Goal: Task Accomplishment & Management: Complete application form

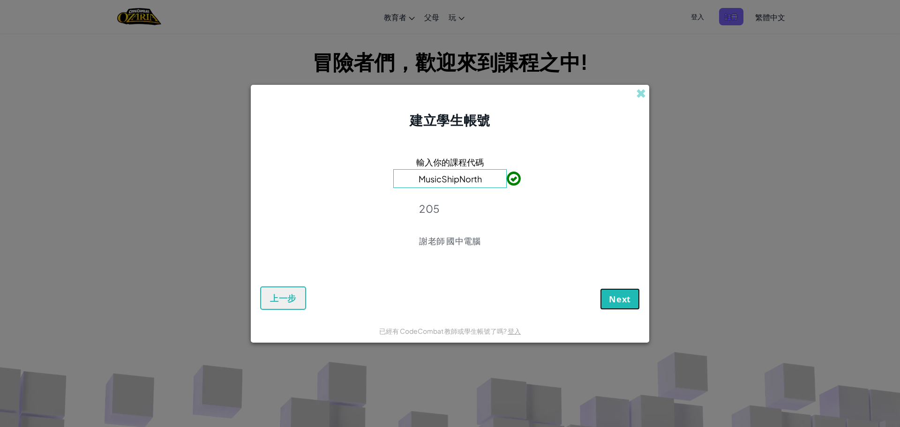
click at [621, 296] on span "Next" at bounding box center [620, 299] width 22 height 11
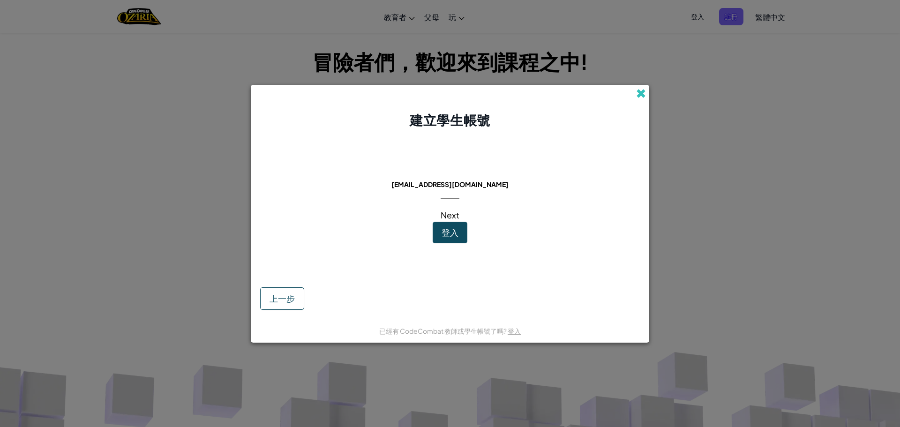
drag, startPoint x: 626, startPoint y: 101, endPoint x: 645, endPoint y: 95, distance: 19.7
click at [632, 99] on div "建立學生帳號" at bounding box center [450, 107] width 399 height 45
click at [645, 95] on span at bounding box center [641, 94] width 10 height 10
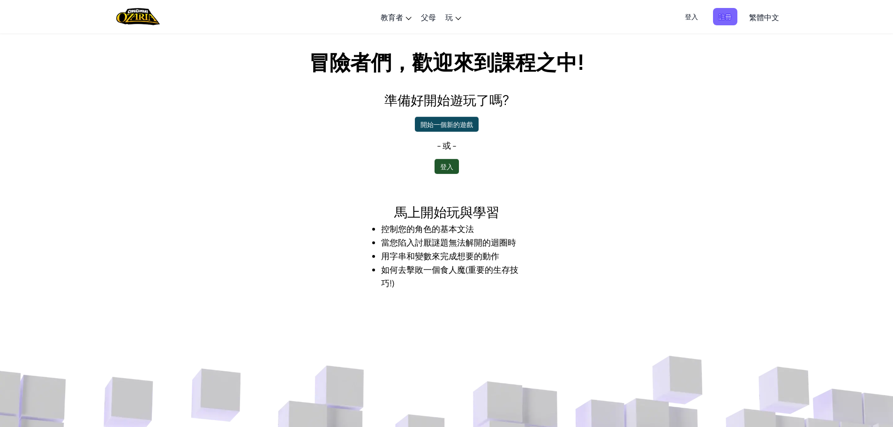
click at [689, 16] on span "登入" at bounding box center [691, 16] width 24 height 17
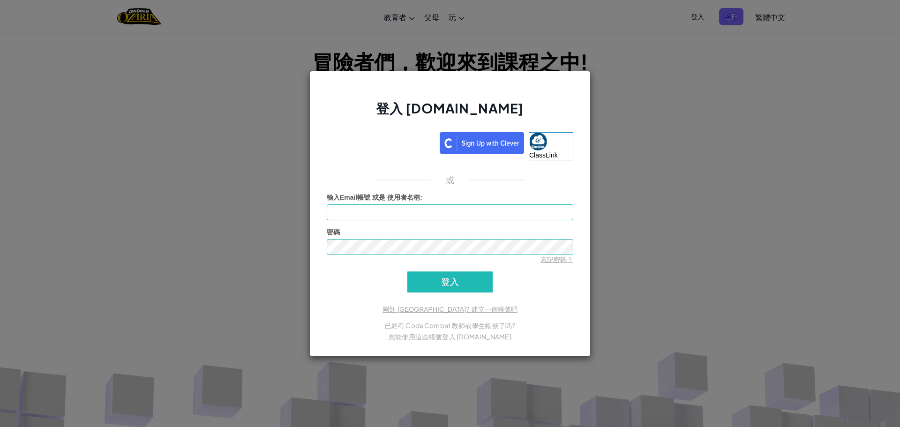
drag, startPoint x: 335, startPoint y: 120, endPoint x: 340, endPoint y: 120, distance: 5.2
click at [340, 120] on h2 "登入 [DOMAIN_NAME]" at bounding box center [450, 112] width 247 height 27
